Goal: Task Accomplishment & Management: Complete application form

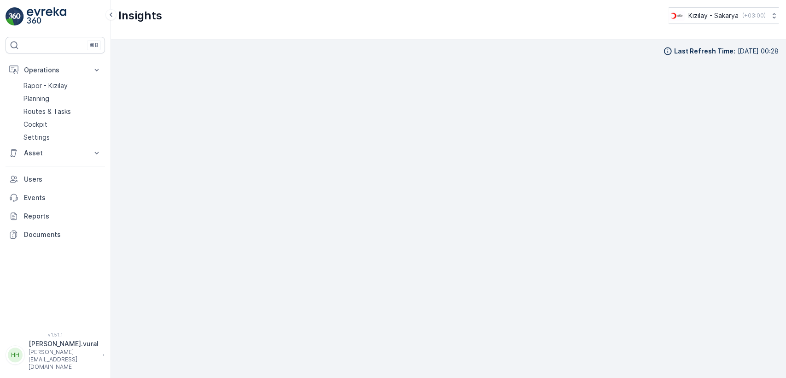
click at [71, 108] on link "Routes & Tasks" at bounding box center [62, 111] width 85 height 13
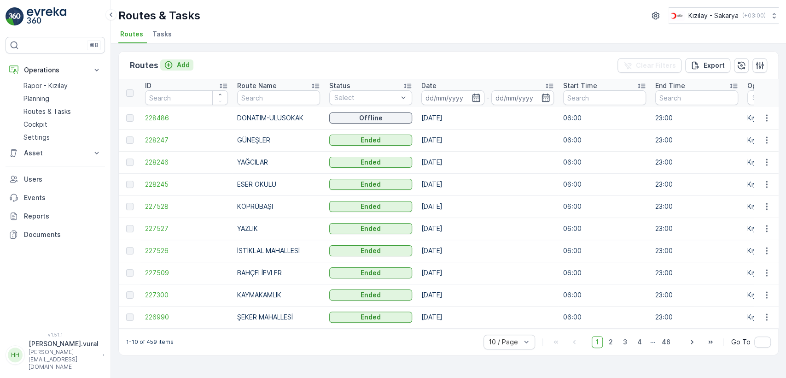
click at [184, 67] on p "Add" at bounding box center [183, 64] width 13 height 9
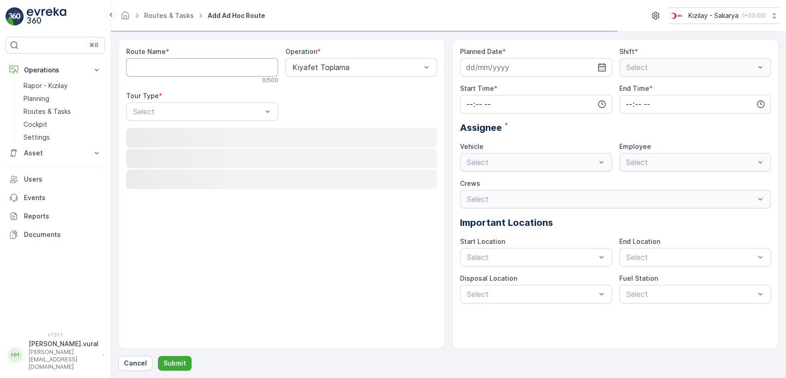
click at [184, 67] on Name "Route Name" at bounding box center [202, 67] width 152 height 18
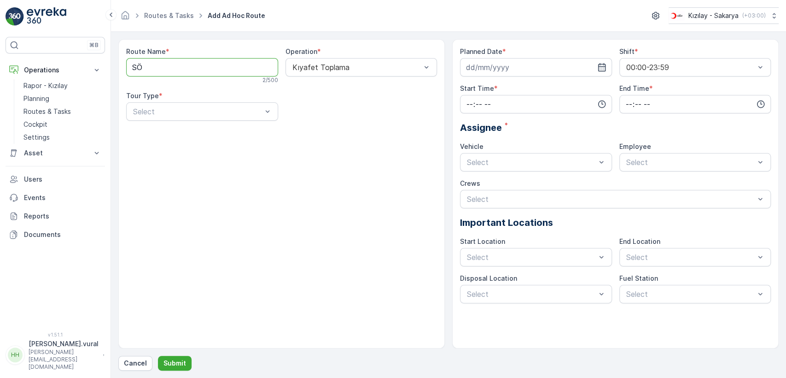
type Name "SÖĞÜTLÜ-KÖYLER"
click at [197, 120] on div "Route Name * SÖĞÜTLÜ-KÖYLER 14 / 500 Operation * Kıyafet Toplama Tour Type * Se…" at bounding box center [281, 87] width 311 height 81
click at [200, 136] on div "Static" at bounding box center [202, 134] width 141 height 8
click at [289, 118] on div "Select" at bounding box center [361, 111] width 152 height 18
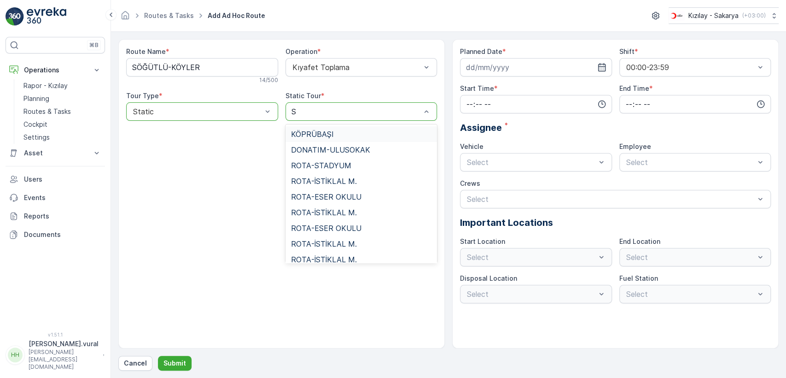
type input "SÖ"
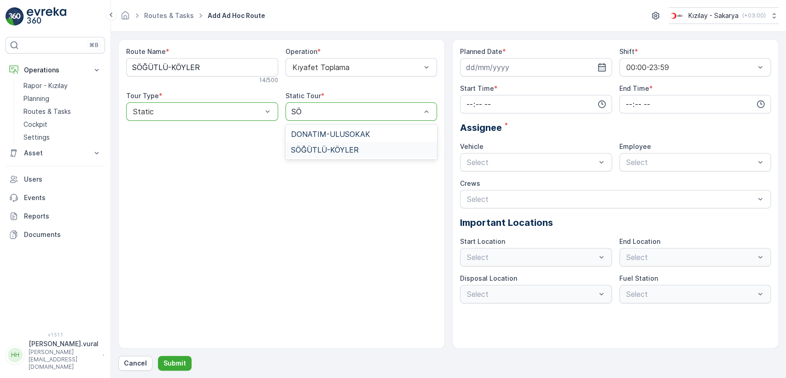
click at [335, 143] on div "SÖĞÜTLÜ-KÖYLER" at bounding box center [361, 150] width 152 height 16
click at [504, 72] on input at bounding box center [536, 67] width 152 height 18
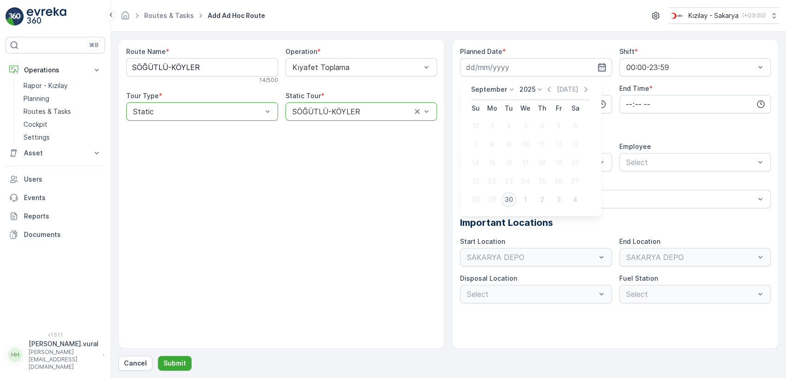
click at [508, 192] on div "30" at bounding box center [508, 199] width 15 height 15
type input "[DATE]"
click at [513, 104] on input "time" at bounding box center [536, 104] width 152 height 18
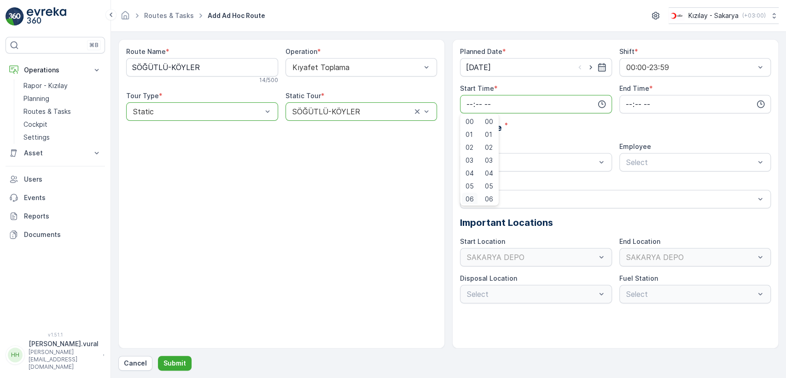
scroll to position [2, 0]
click at [468, 198] on span "06" at bounding box center [470, 196] width 8 height 9
type input "06:00"
click at [643, 107] on input "time" at bounding box center [695, 104] width 152 height 18
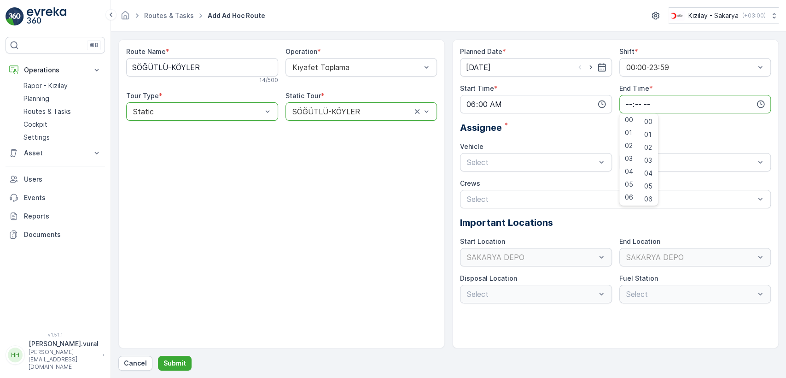
drag, startPoint x: 640, startPoint y: 135, endPoint x: 638, endPoint y: 130, distance: 5.4
click at [638, 130] on div "00 01 02 03 04 05 06 07 08 09 10 11 12 13 14 15 16 17 18 19 20 21 22 23 00 01 0…" at bounding box center [638, 159] width 39 height 88
click at [630, 198] on span "23" at bounding box center [628, 196] width 7 height 9
type input "23:00"
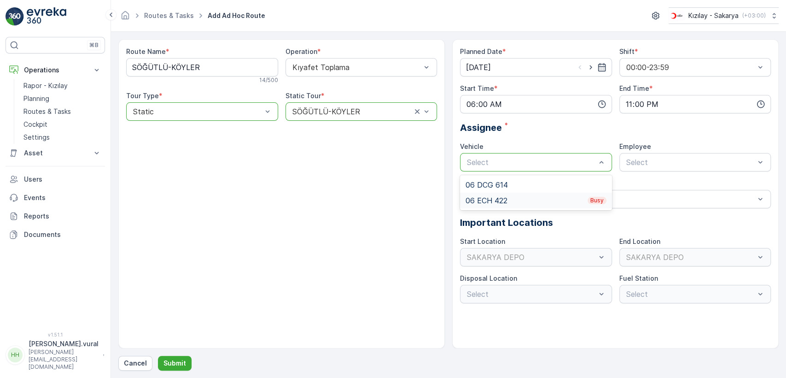
click at [515, 200] on div "06 ECH 422 Busy" at bounding box center [536, 200] width 141 height 8
click at [637, 189] on div "06ECH422" at bounding box center [695, 185] width 152 height 16
click at [170, 358] on p "Submit" at bounding box center [174, 362] width 23 height 9
